Goal: Task Accomplishment & Management: Complete application form

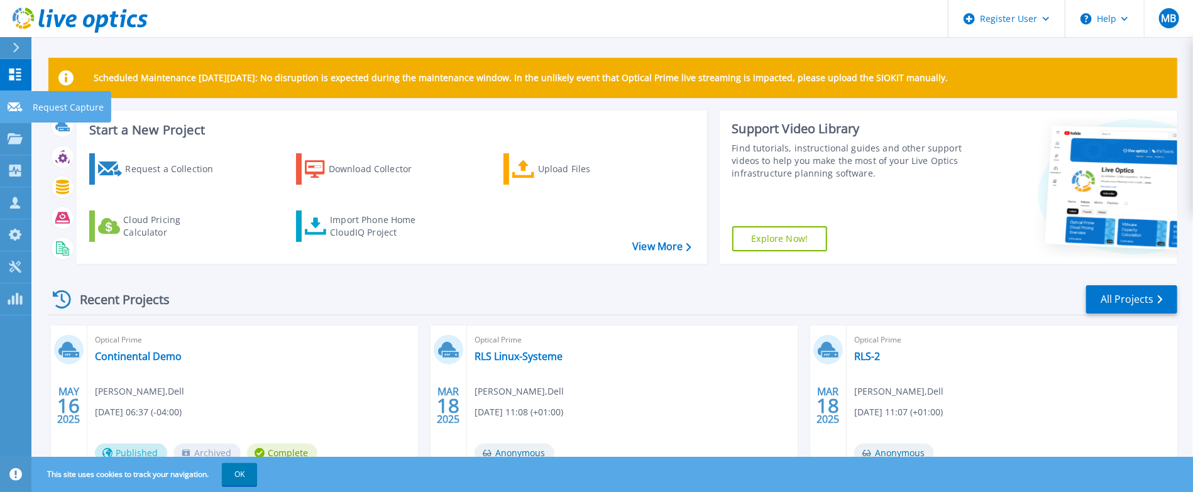
click at [14, 110] on icon at bounding box center [15, 106] width 15 height 9
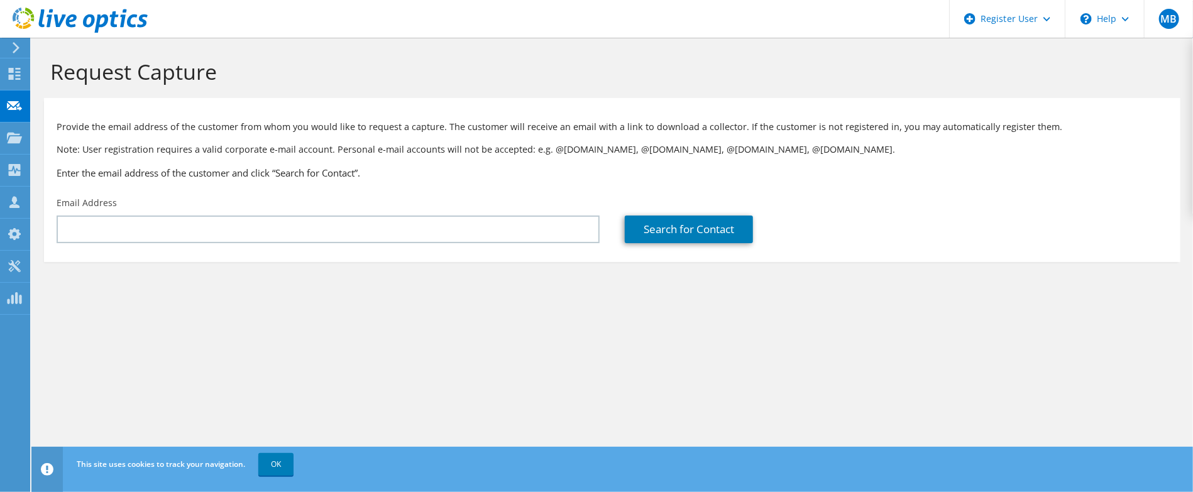
click at [731, 350] on div "Request Capture Provide the email address of the customer from whom you would l…" at bounding box center [612, 265] width 1162 height 454
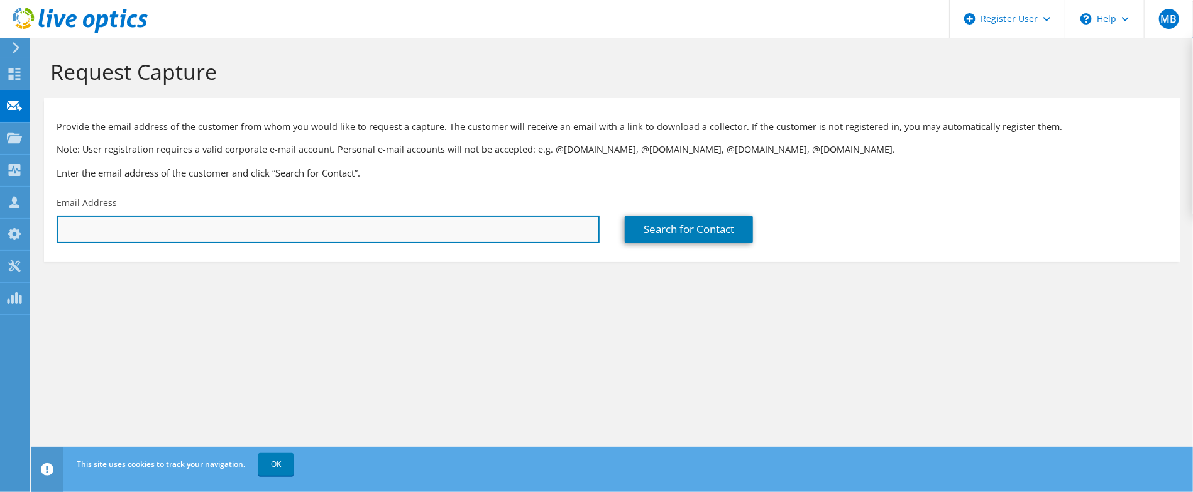
click at [527, 228] on input "text" at bounding box center [328, 230] width 543 height 28
paste input "[PERSON_NAME][EMAIL_ADDRESS][DOMAIN_NAME]"
type input "[PERSON_NAME][EMAIL_ADDRESS][DOMAIN_NAME]"
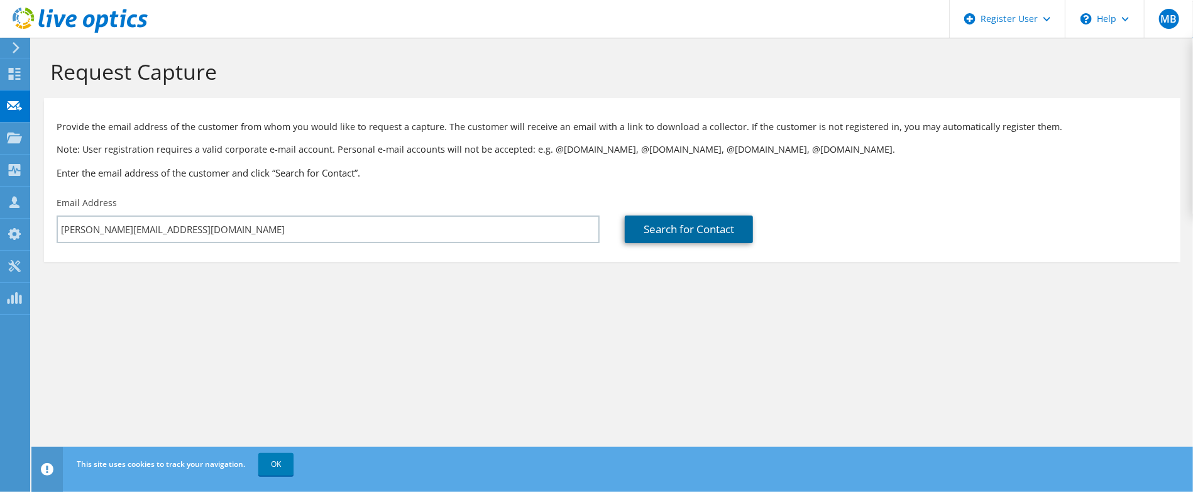
click at [681, 228] on link "Search for Contact" at bounding box center [689, 230] width 128 height 28
type input "Gog2556383"
type input "Harald"
type input "Scheelken"
type input "Germany"
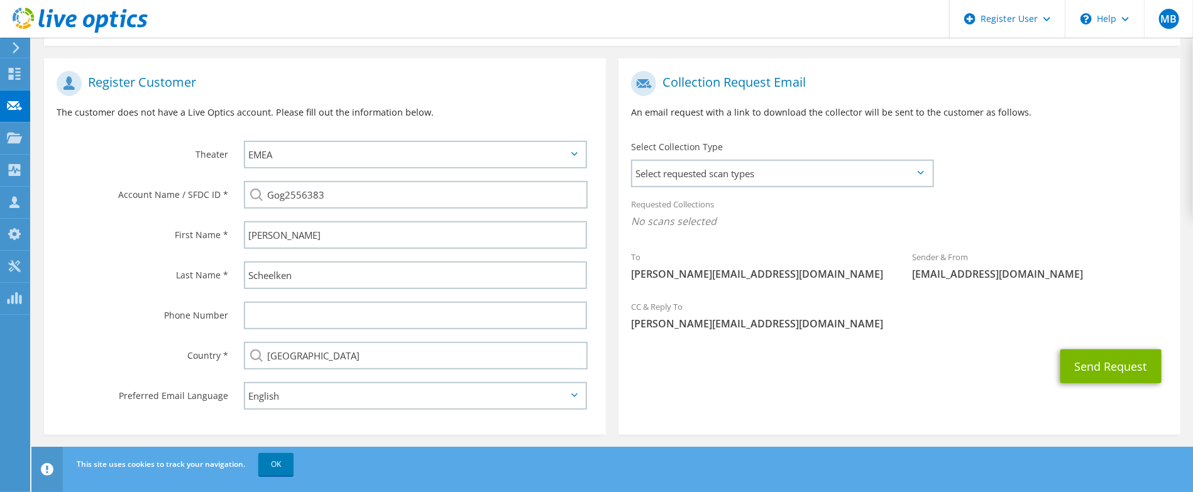
scroll to position [218, 0]
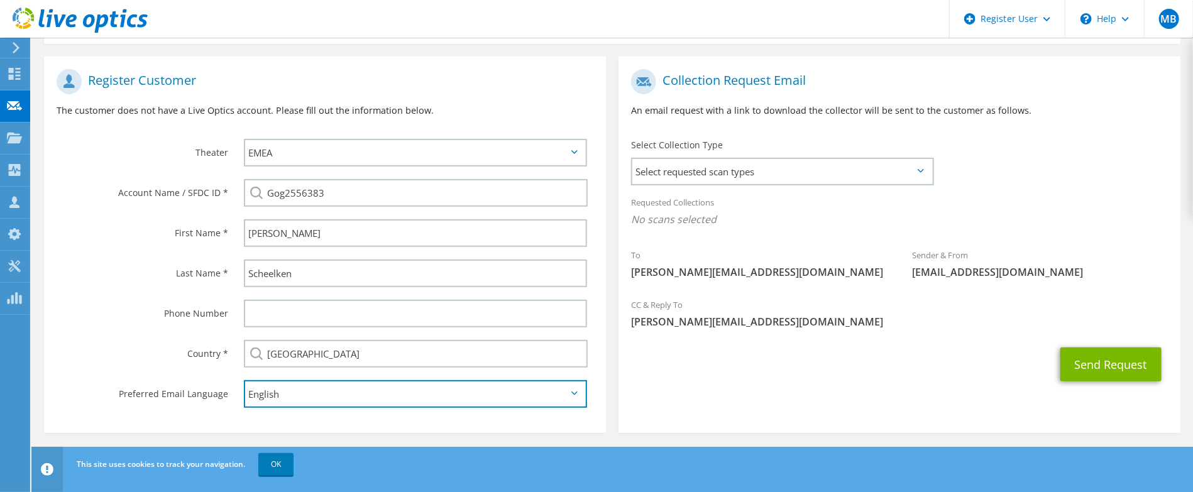
click at [341, 388] on select "English Deutsch Español Français Italiano Polski Português Русский 한국어 中文 日本語" at bounding box center [415, 394] width 343 height 28
select select "de-DE"
click at [244, 380] on select "English Deutsch Español Français Italiano Polski Português Русский 한국어 中文 日本語" at bounding box center [415, 394] width 343 height 28
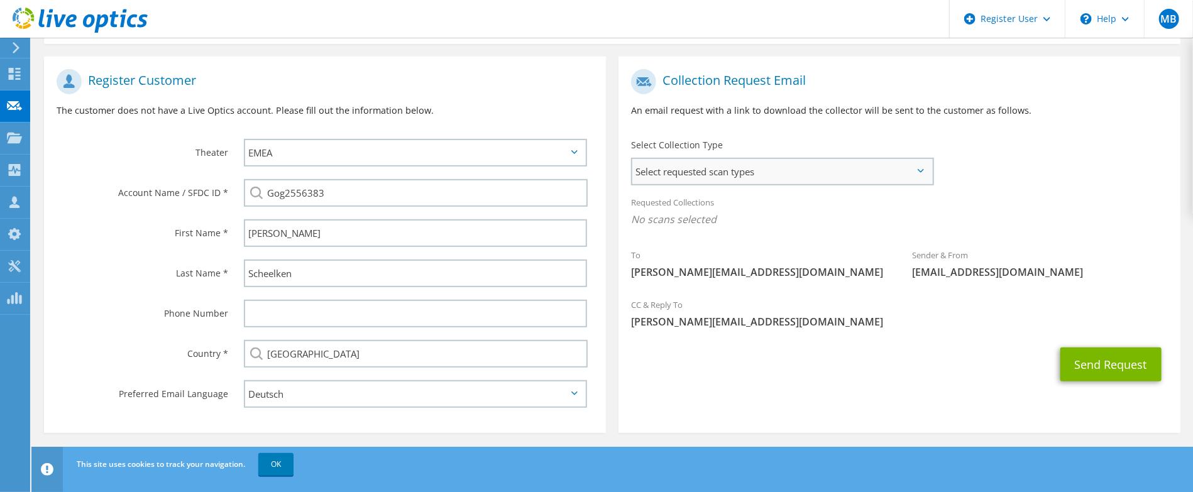
click at [764, 172] on span "Select requested scan types" at bounding box center [782, 171] width 300 height 25
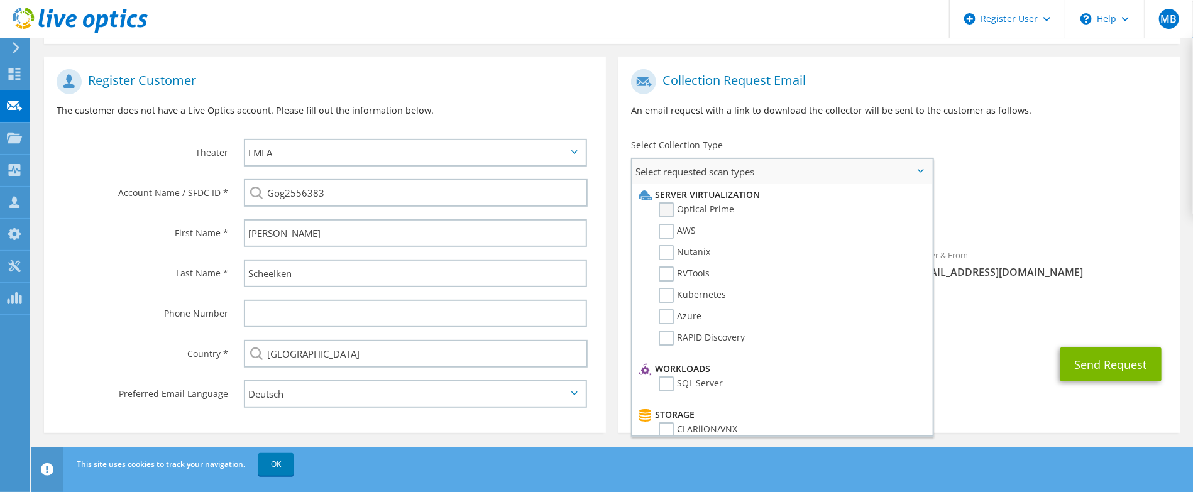
click at [666, 210] on label "Optical Prime" at bounding box center [696, 209] width 75 height 15
click at [0, 0] on input "Optical Prime" at bounding box center [0, 0] width 0 height 0
click at [996, 358] on div "Send Request" at bounding box center [900, 368] width 562 height 47
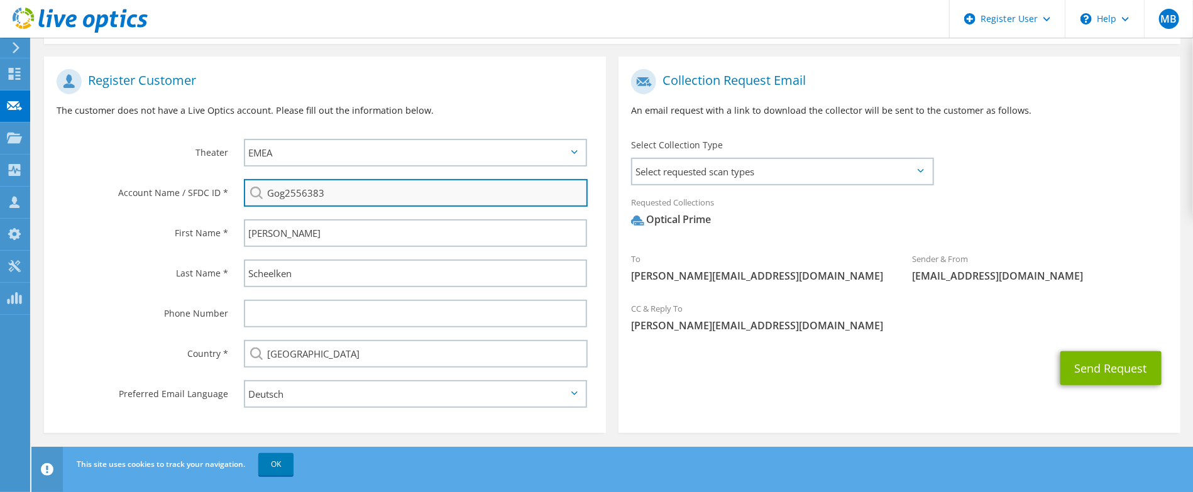
click at [311, 191] on input "Gog2556383" at bounding box center [416, 193] width 344 height 28
drag, startPoint x: 336, startPoint y: 193, endPoint x: 249, endPoint y: 192, distance: 86.7
click at [250, 192] on div "Gog2556383" at bounding box center [415, 193] width 343 height 28
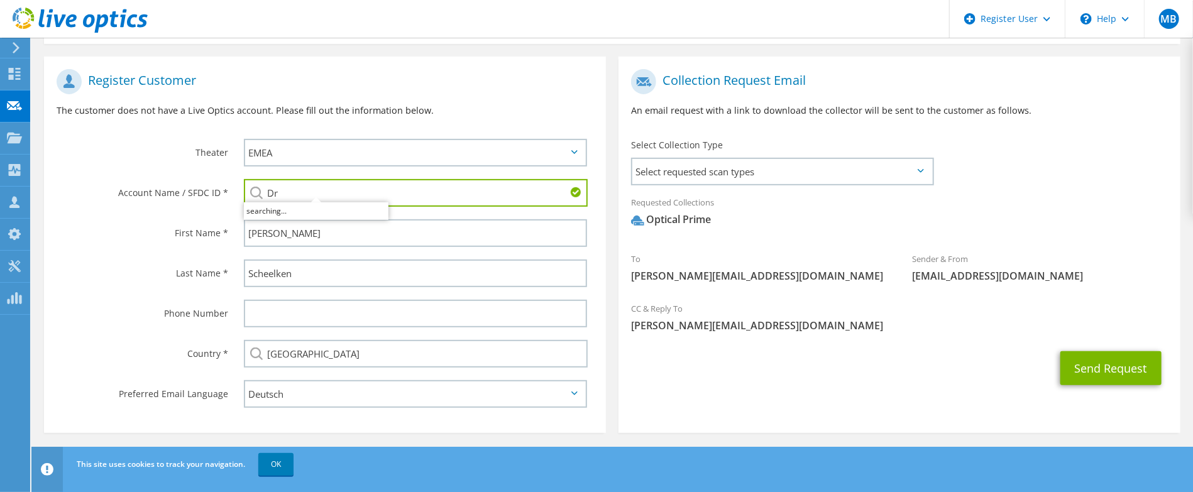
type input "D"
click at [402, 192] on input "Freie Universität Berlin" at bounding box center [416, 193] width 344 height 28
drag, startPoint x: 381, startPoint y: 193, endPoint x: 264, endPoint y: 190, distance: 116.9
click at [264, 188] on input "Freie Universität Berlin" at bounding box center [416, 193] width 344 height 28
paste input "29910956"
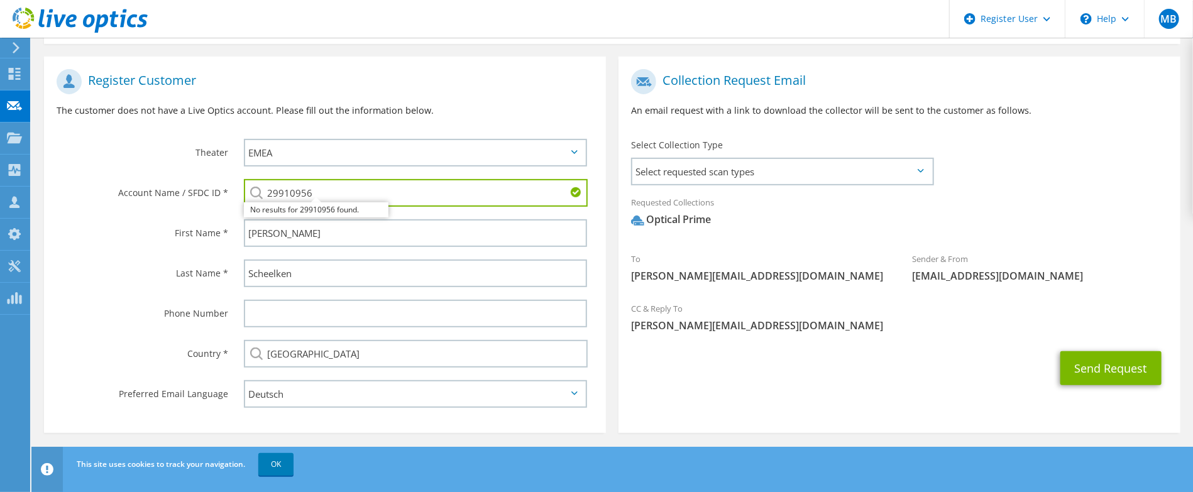
click at [599, 204] on div "29910956 No results for 29910956 found." at bounding box center [418, 193] width 375 height 40
click at [156, 224] on label "First Name *" at bounding box center [143, 229] width 172 height 20
click at [273, 212] on div "No results for 29910956 found." at bounding box center [316, 209] width 145 height 15
click at [113, 241] on div "First Name *" at bounding box center [137, 232] width 187 height 39
click at [333, 192] on input "29910956" at bounding box center [416, 193] width 344 height 28
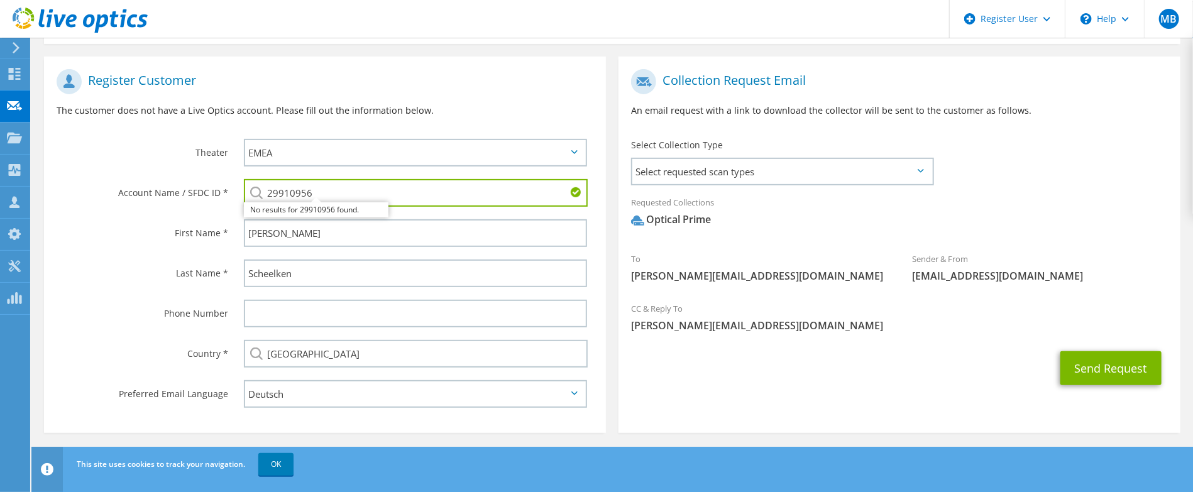
click at [146, 226] on label "First Name *" at bounding box center [143, 229] width 172 height 20
drag, startPoint x: 321, startPoint y: 190, endPoint x: 254, endPoint y: 190, distance: 67.3
click at [254, 190] on div "29910956 No results for 29910956 found." at bounding box center [415, 193] width 343 height 28
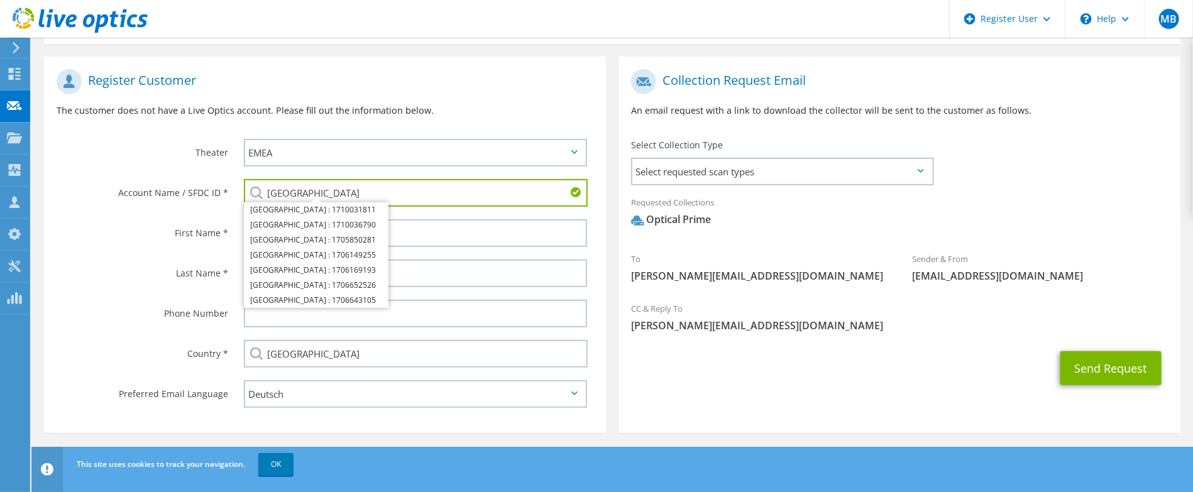
click at [121, 268] on label "Last Name *" at bounding box center [143, 270] width 172 height 20
click at [336, 211] on li "Freie Universität Berlin : 1710031811" at bounding box center [316, 209] width 145 height 15
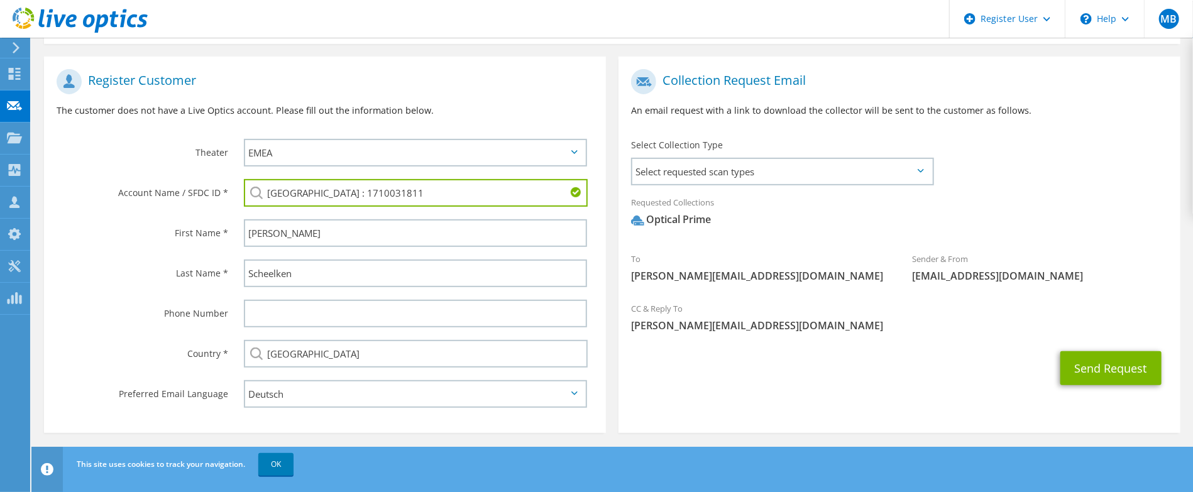
drag, startPoint x: 373, startPoint y: 194, endPoint x: 428, endPoint y: 190, distance: 54.8
click at [428, 189] on input "Freie Universität Berlin : 1710031811" at bounding box center [416, 193] width 344 height 28
drag, startPoint x: 453, startPoint y: 192, endPoint x: 371, endPoint y: 193, distance: 81.1
click at [372, 193] on input "Freie Universität Berlin : 1710031811" at bounding box center [416, 193] width 344 height 28
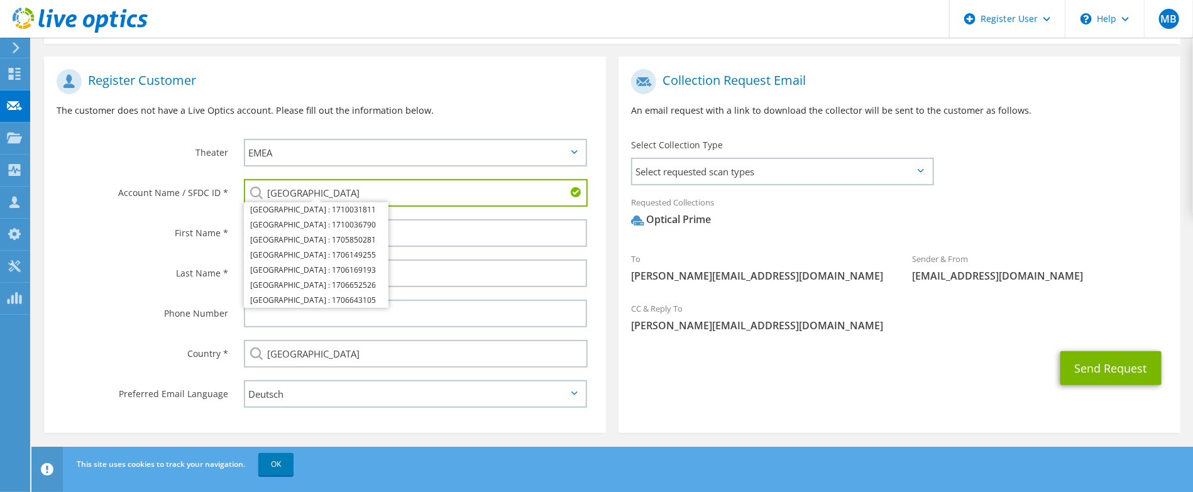
type input "Freie Universität Berlin"
click at [597, 193] on div "Freie Universität Berlin Freie Universität Berlin : 1710031811 Freie Universitä…" at bounding box center [418, 193] width 375 height 40
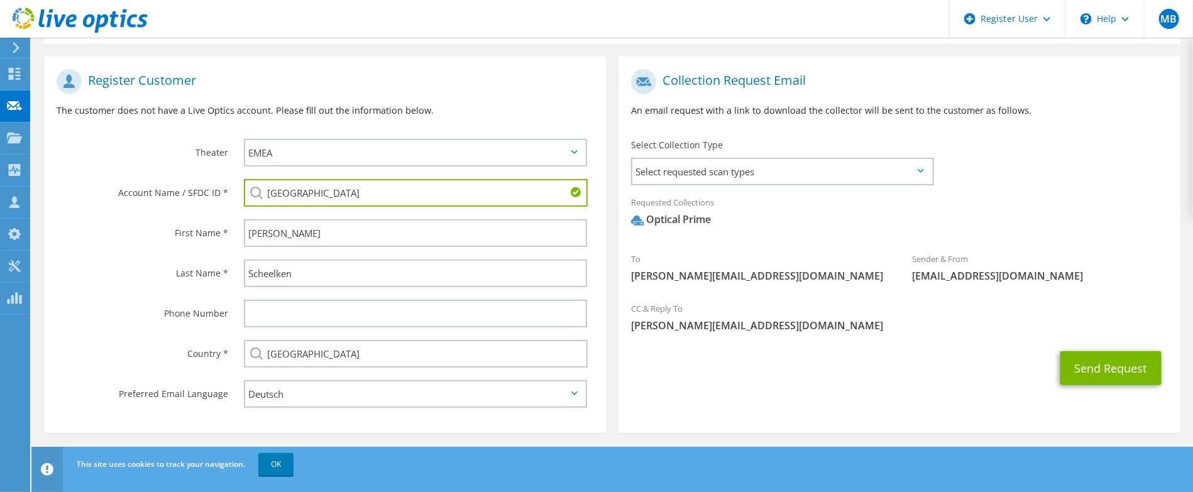
click at [65, 307] on label "Phone Number" at bounding box center [143, 310] width 172 height 20
click at [283, 462] on link "OK" at bounding box center [275, 464] width 35 height 23
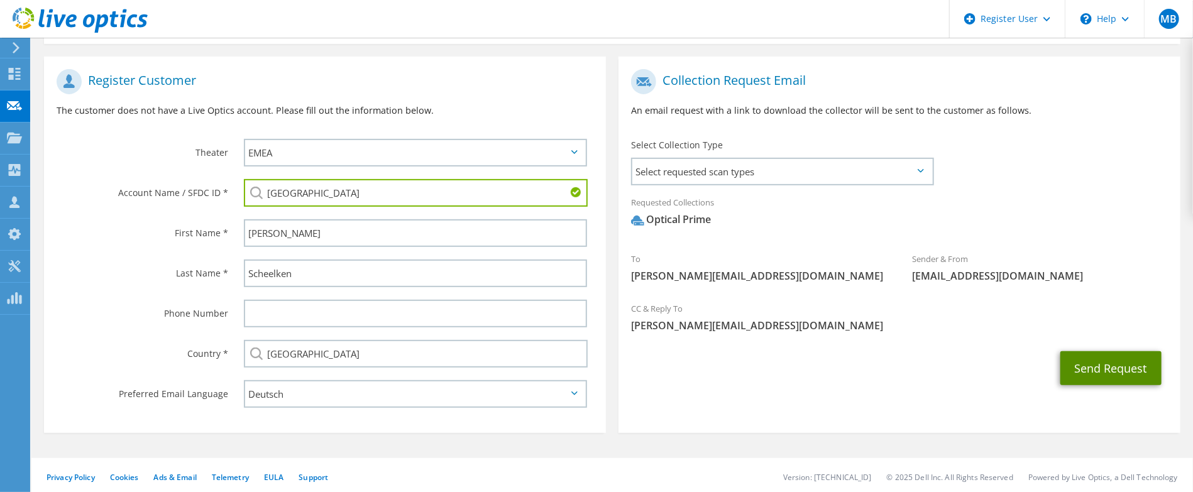
click at [1101, 370] on button "Send Request" at bounding box center [1110, 368] width 101 height 34
